Goal: Information Seeking & Learning: Learn about a topic

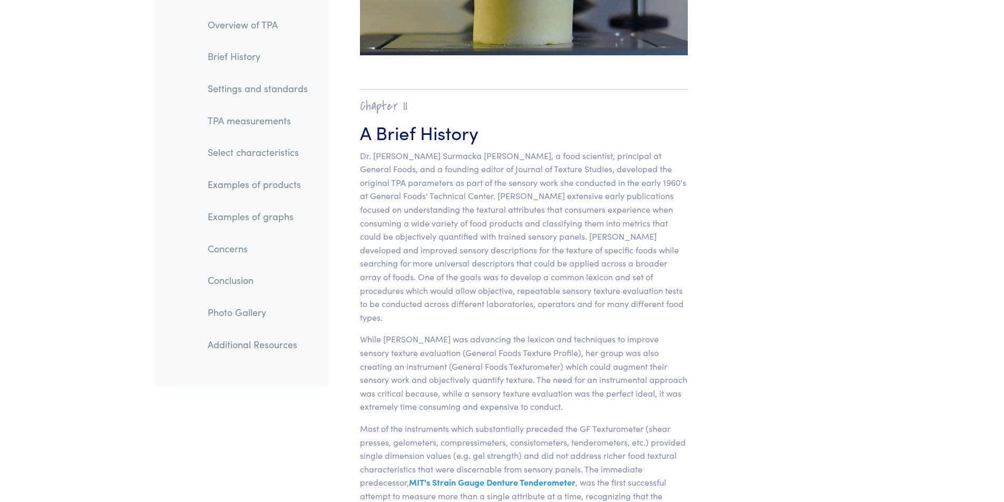
scroll to position [580, 0]
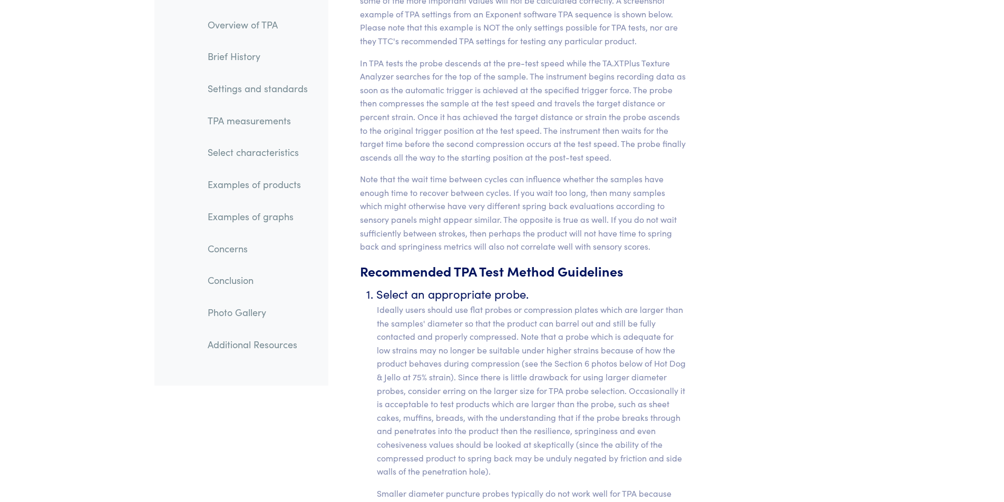
scroll to position [4426, 0]
